Goal: Task Accomplishment & Management: Manage account settings

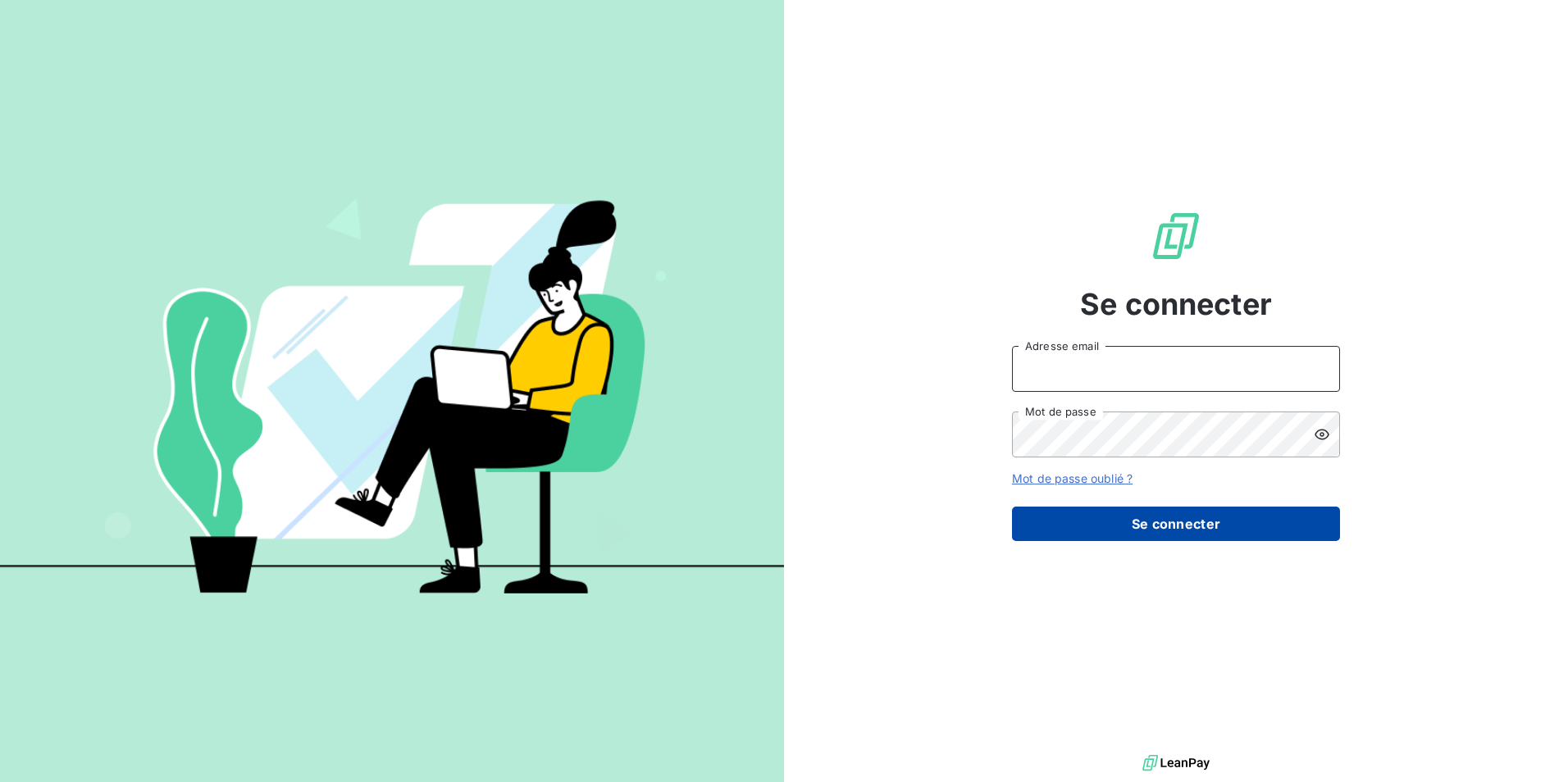
type input "[PERSON_NAME][EMAIL_ADDRESS][DOMAIN_NAME]"
click at [1191, 535] on button "Se connecter" at bounding box center [1175, 524] width 328 height 35
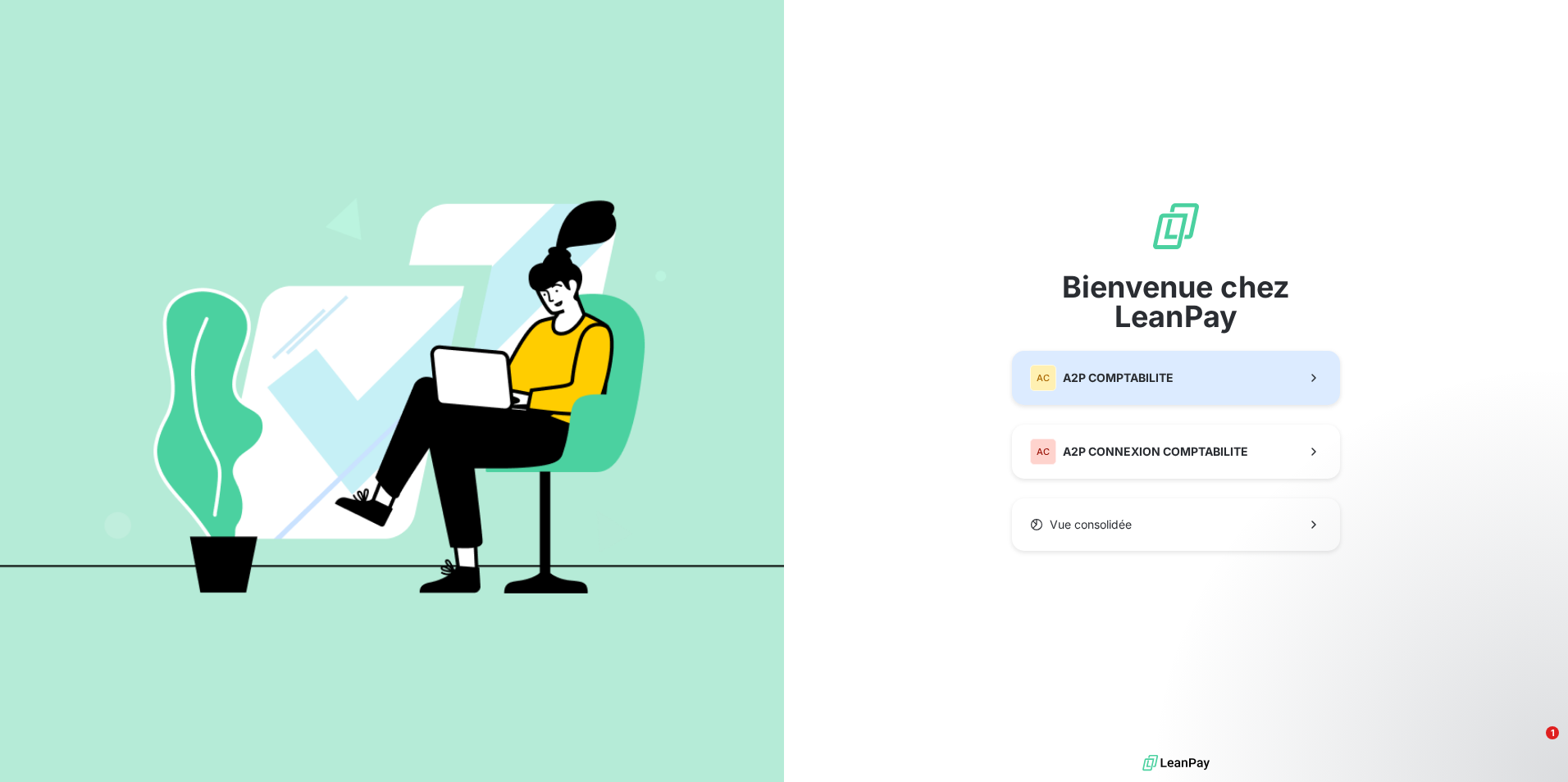
click at [1150, 383] on span "A2P COMPTABILITE" at bounding box center [1117, 377] width 111 height 16
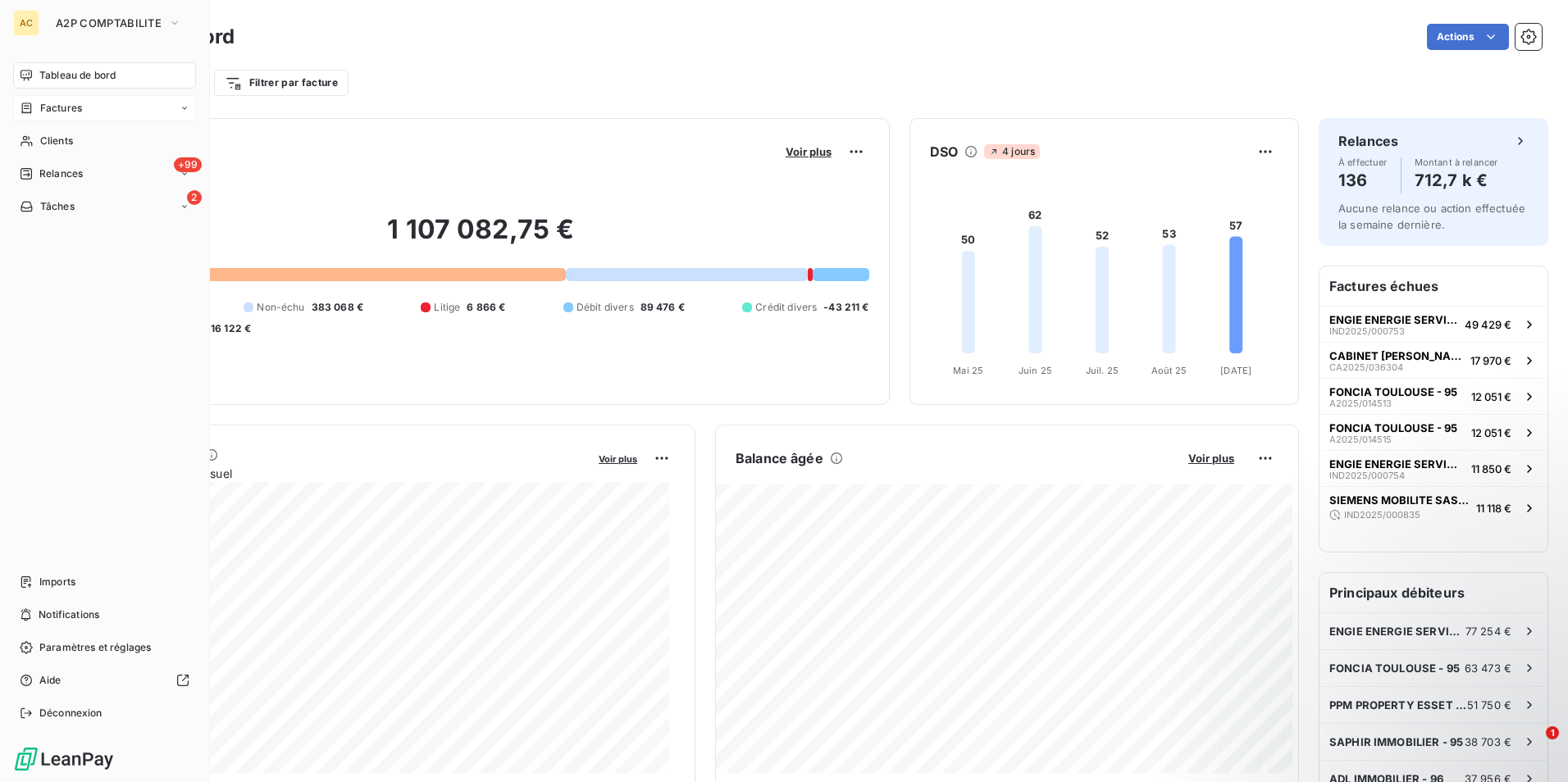
click at [89, 105] on div "Factures" at bounding box center [105, 108] width 183 height 26
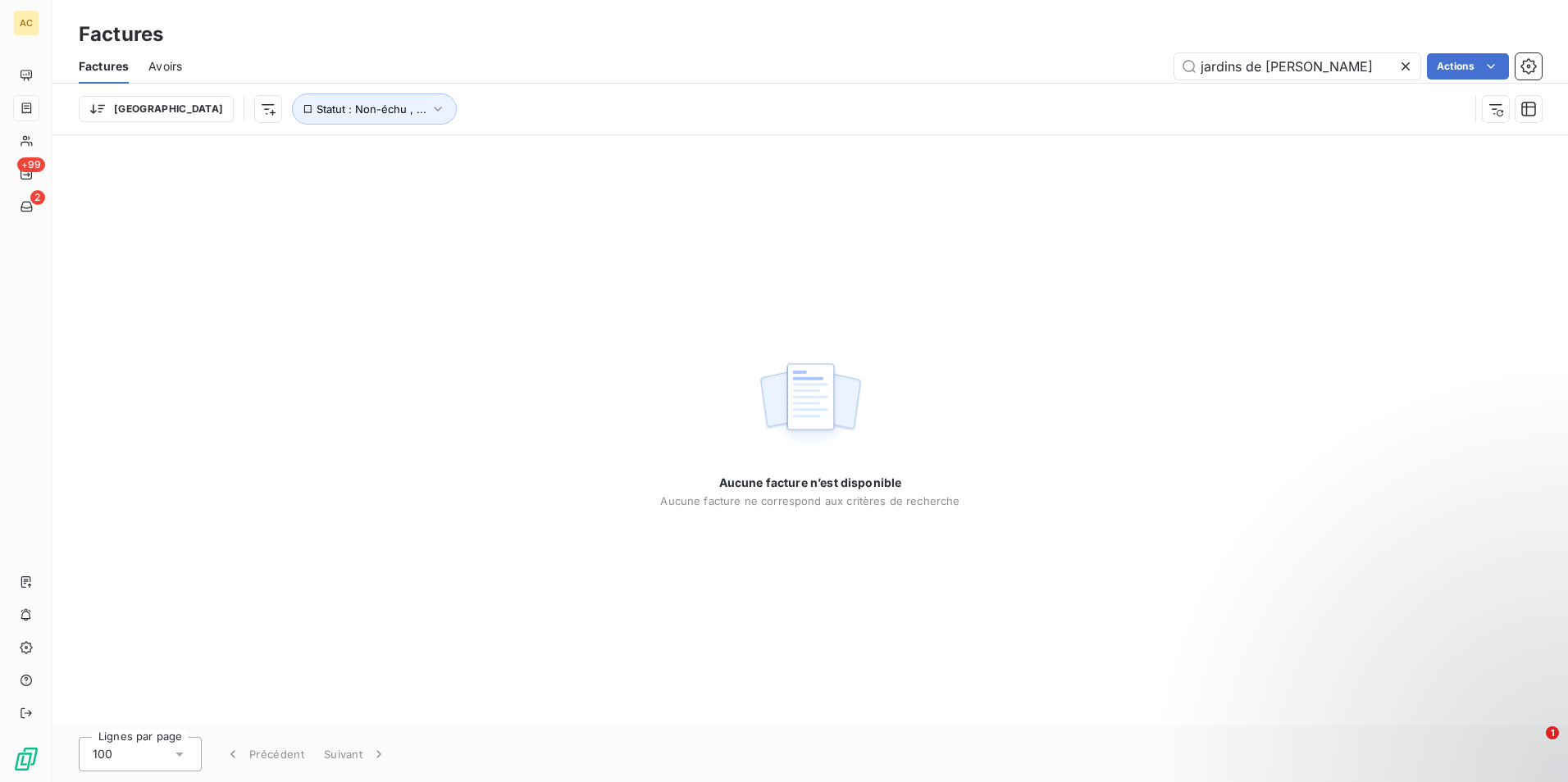
drag, startPoint x: 1313, startPoint y: 68, endPoint x: 1090, endPoint y: 56, distance: 223.3
click at [1090, 56] on div "jardins de [PERSON_NAME] Actions" at bounding box center [871, 66] width 1340 height 26
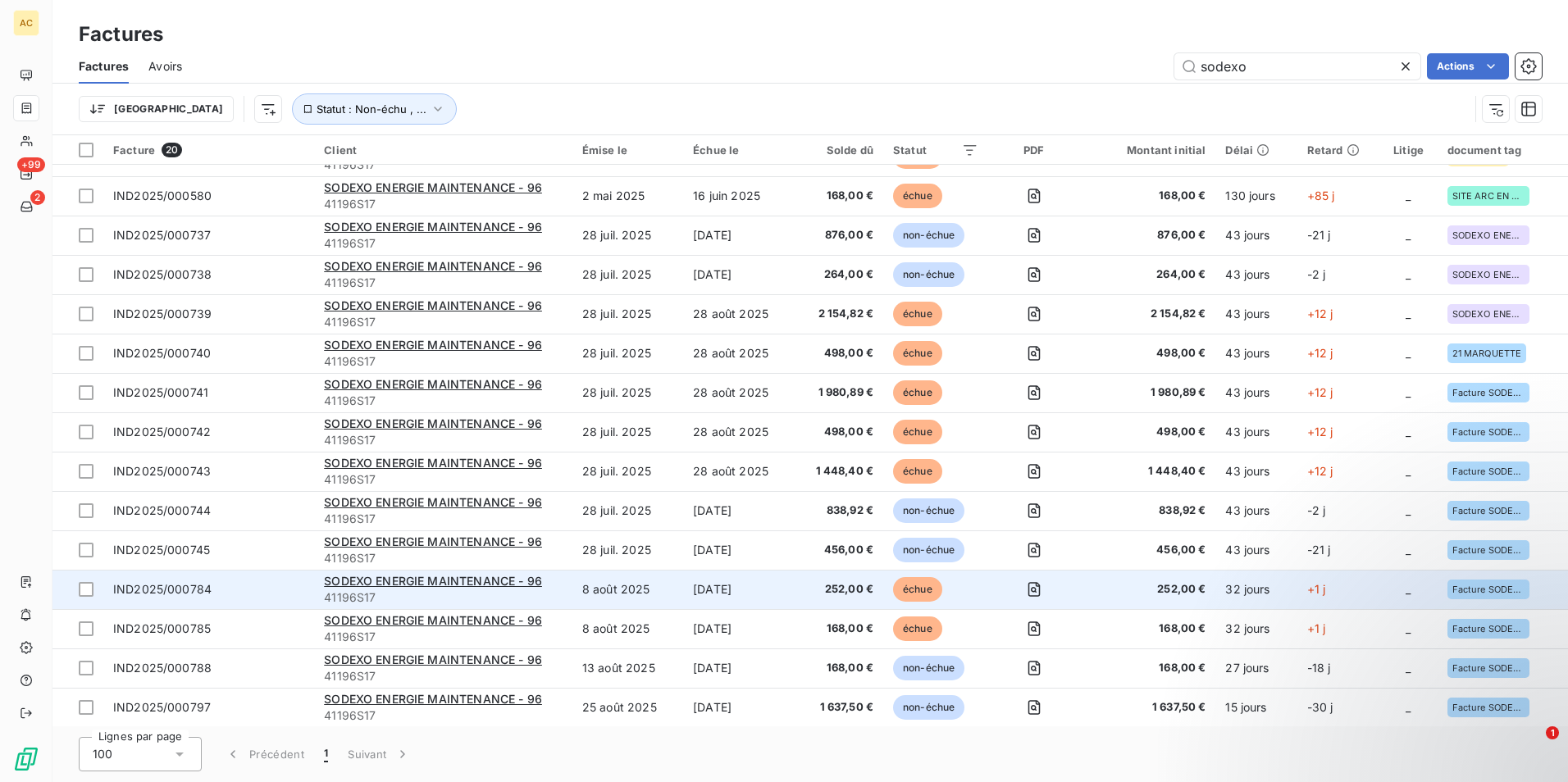
scroll to position [226, 0]
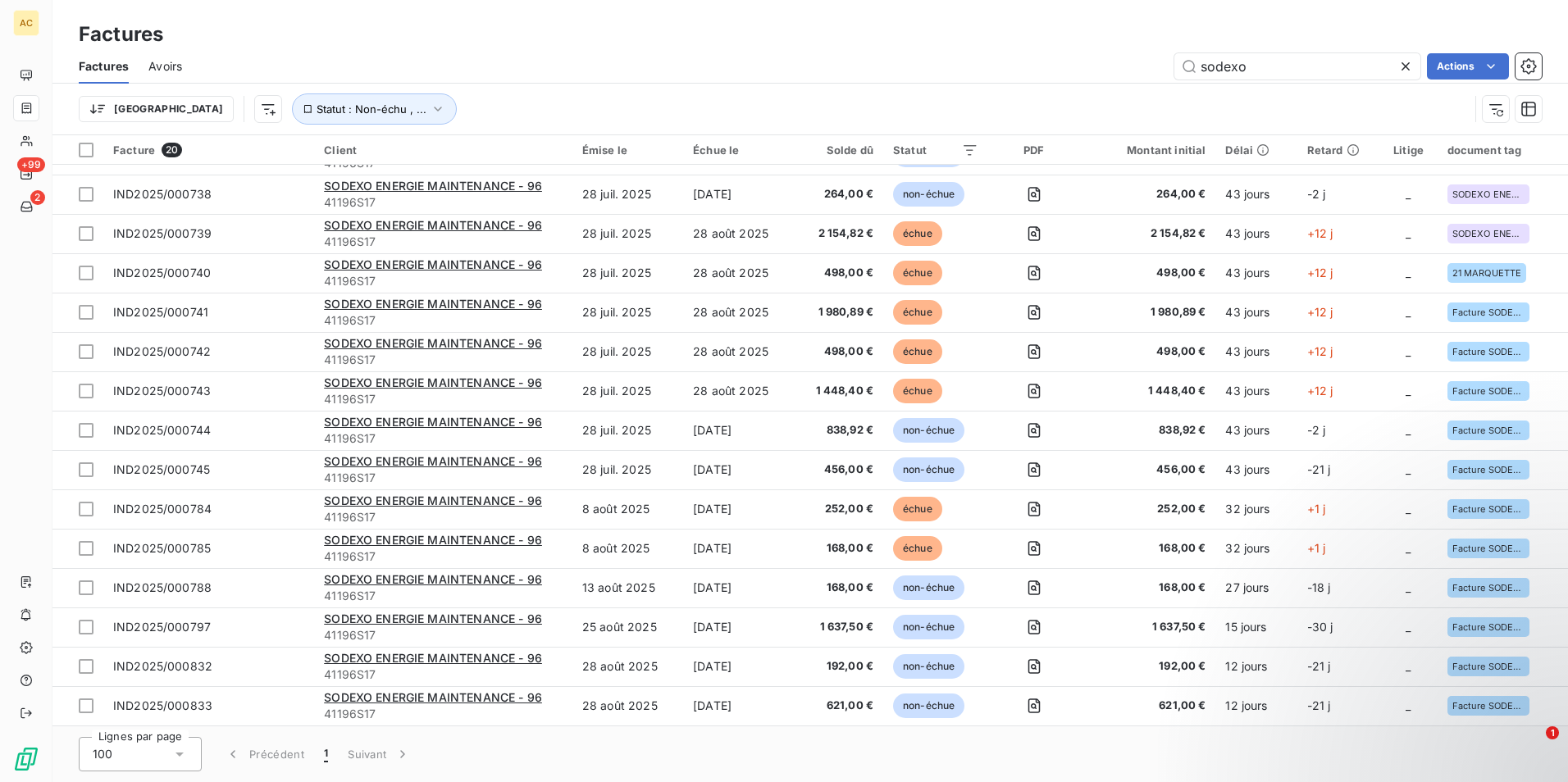
type input "sodexo"
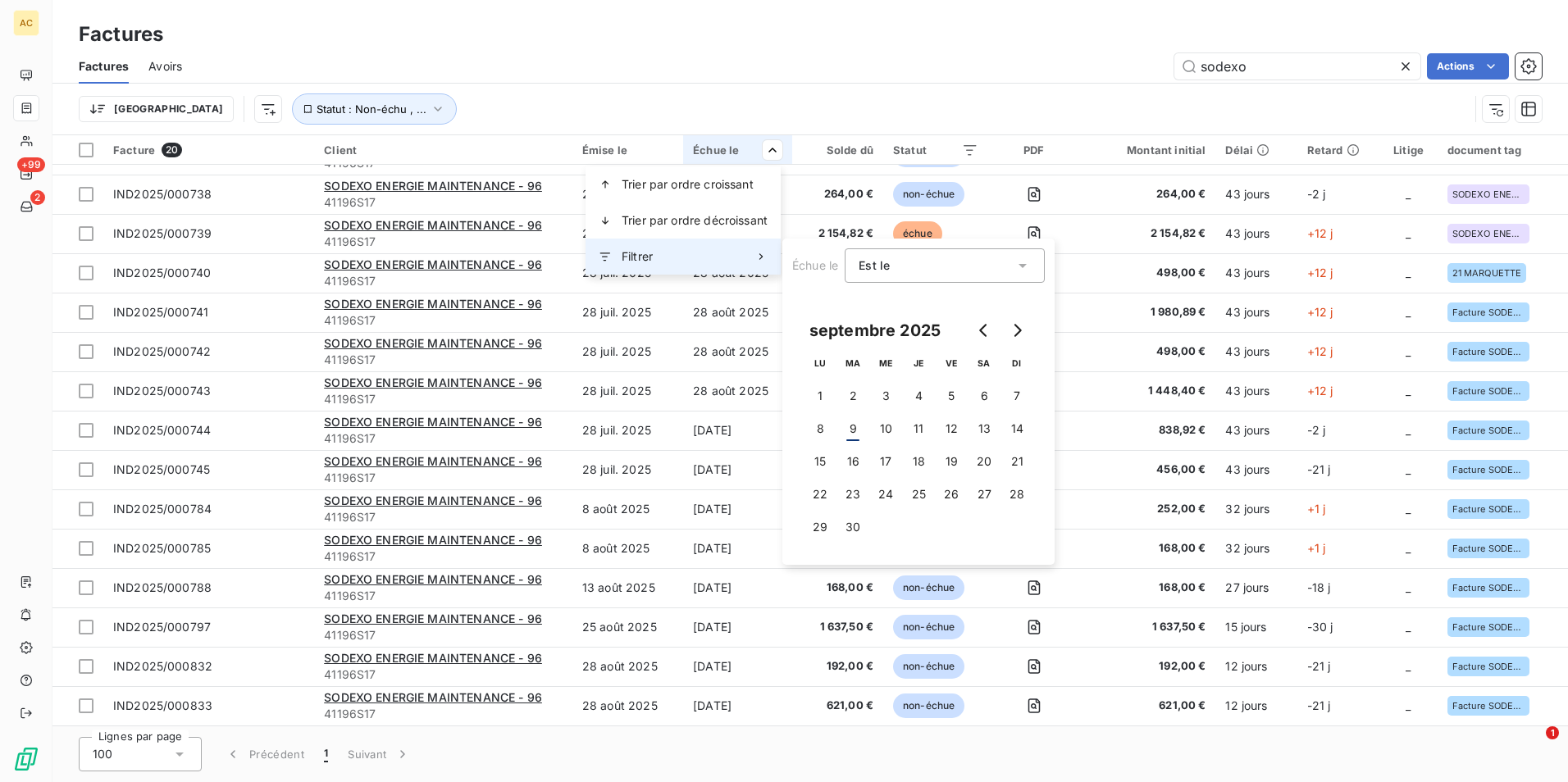
click at [764, 258] on icon at bounding box center [761, 257] width 14 height 14
click at [1019, 260] on icon at bounding box center [1022, 265] width 16 height 16
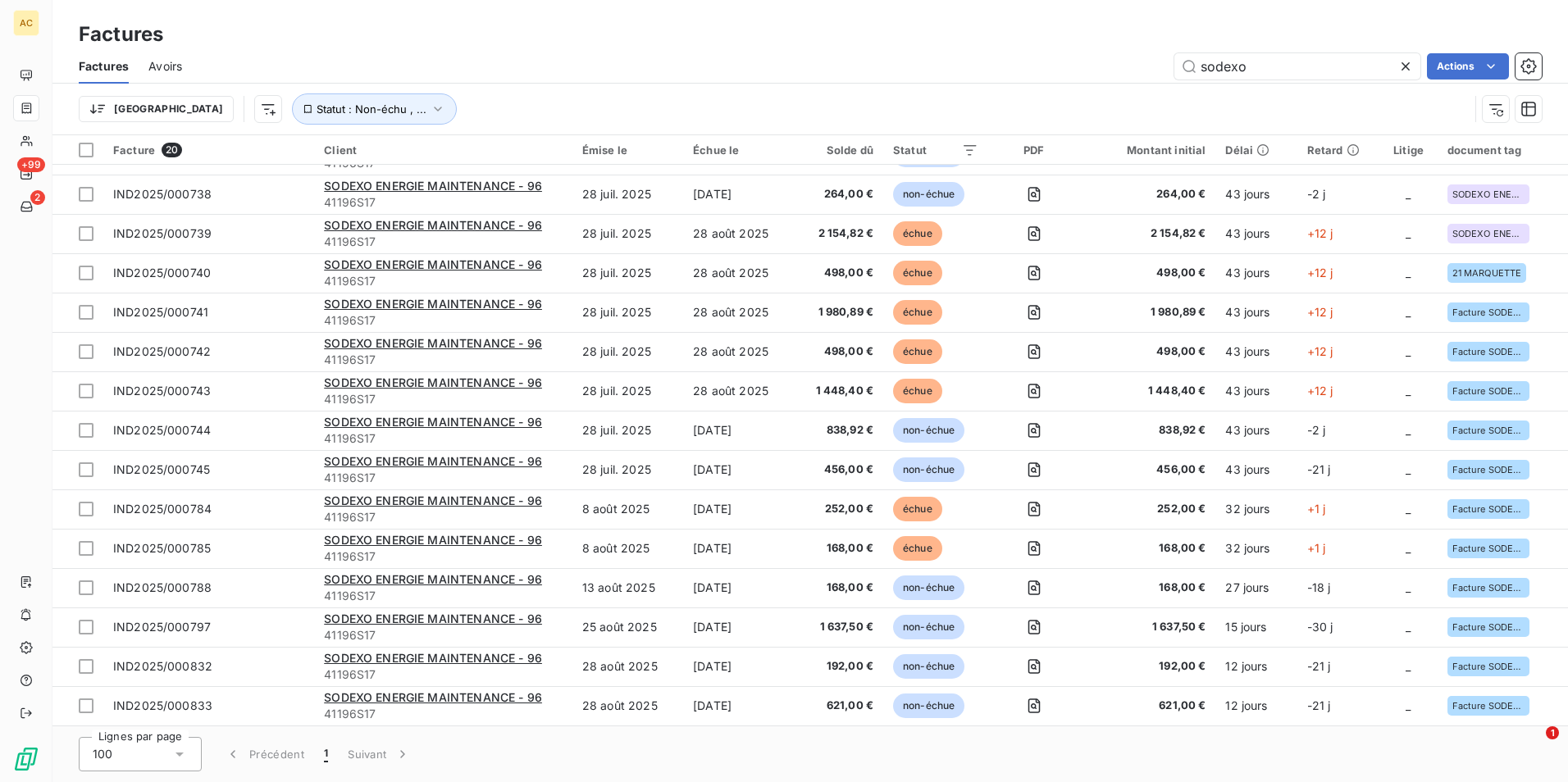
click at [877, 62] on html "AC +99 2 Factures Factures Avoirs sodexo Actions Trier Statut : Non-échu , ... …" at bounding box center [784, 391] width 1568 height 782
click at [706, 150] on div "Échue le" at bounding box center [738, 150] width 90 height 14
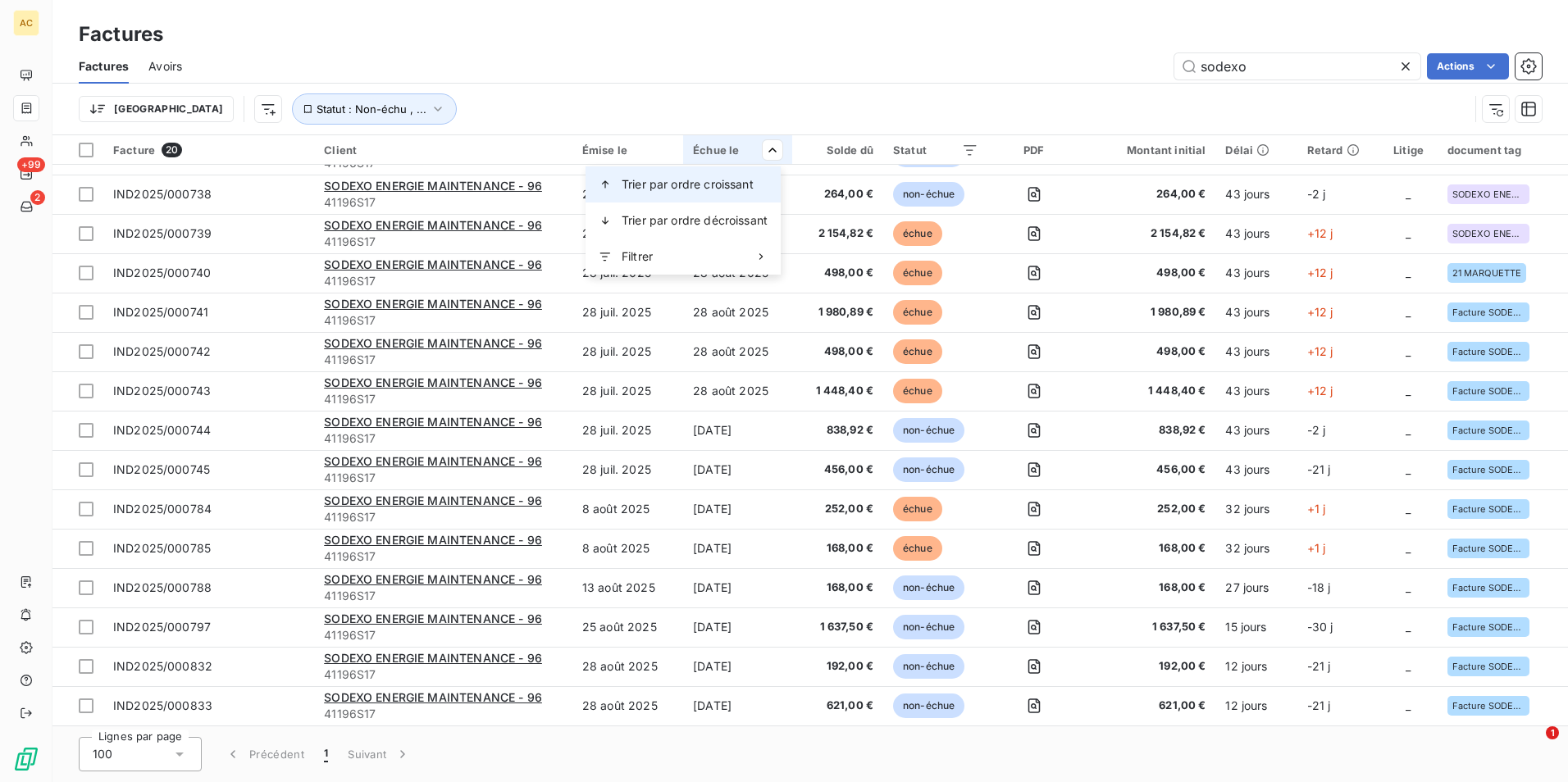
click at [732, 190] on span "Trier par ordre croissant" at bounding box center [687, 184] width 132 height 16
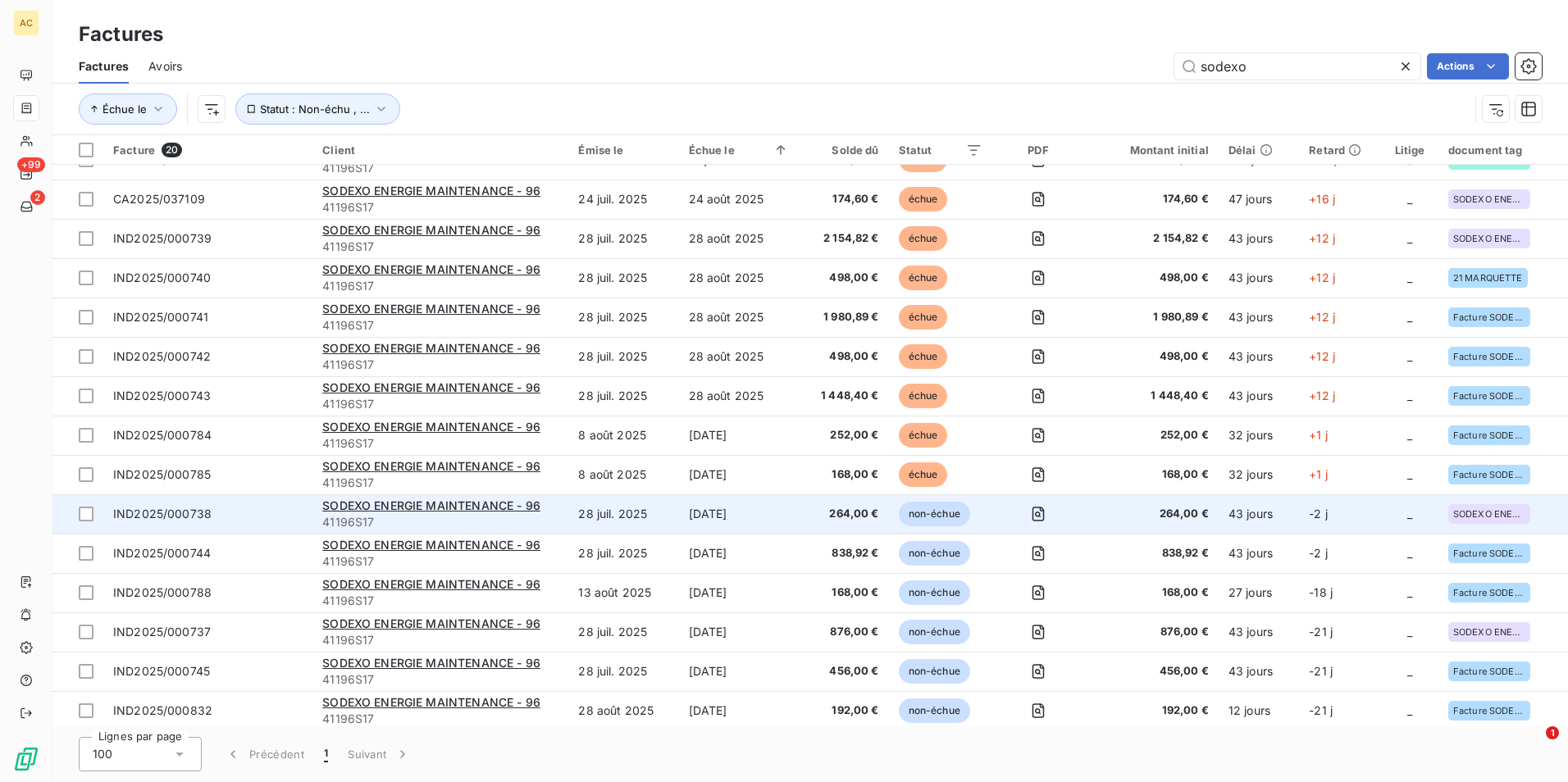
scroll to position [0, 0]
